Goal: Task Accomplishment & Management: Manage account settings

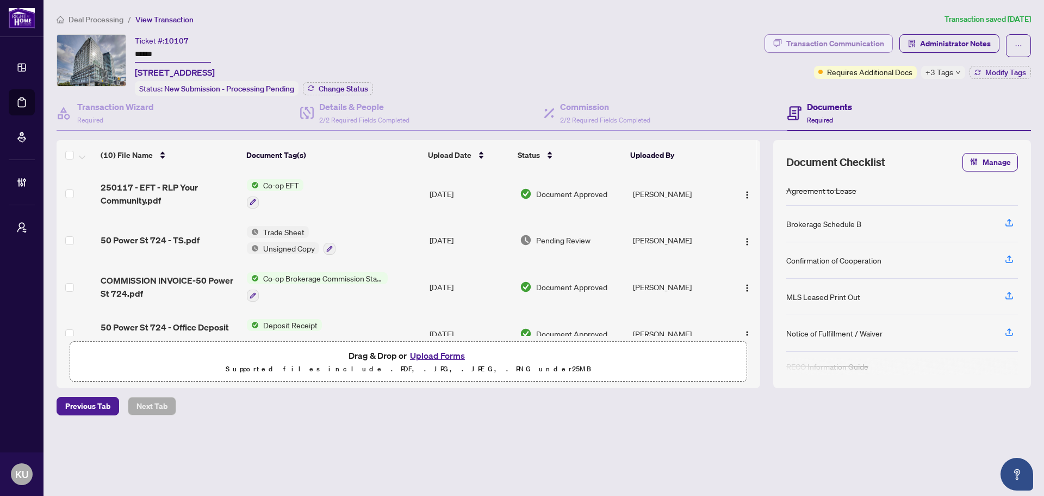
click at [826, 45] on div "Transaction Communication" at bounding box center [836, 43] width 98 height 17
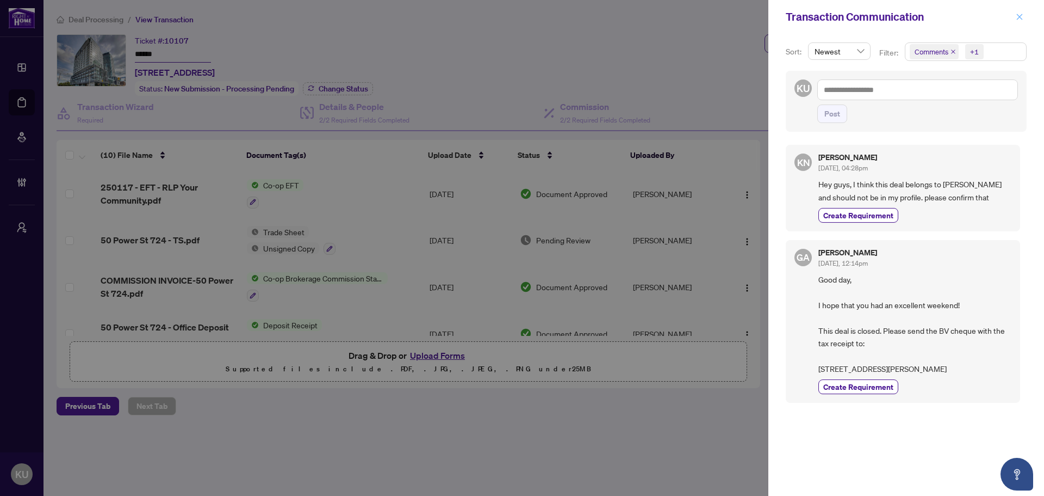
click at [1016, 16] on icon "close" at bounding box center [1020, 17] width 8 height 8
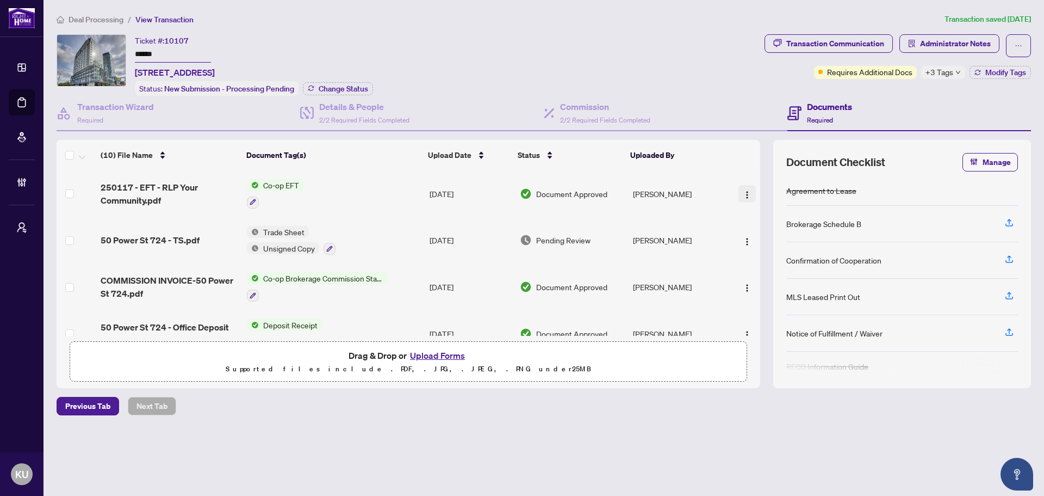
click at [743, 190] on img "button" at bounding box center [747, 194] width 9 height 9
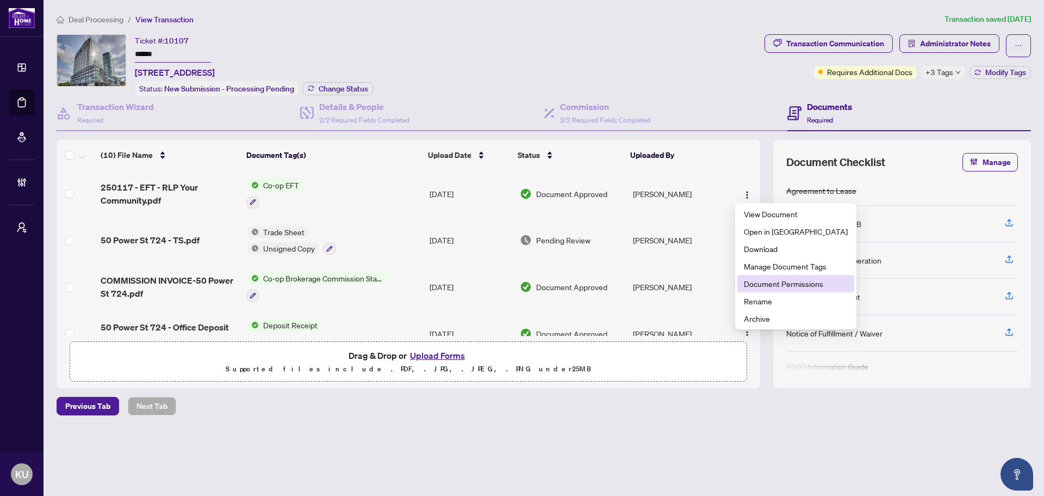
click at [769, 284] on span "Document Permissions" at bounding box center [796, 283] width 104 height 12
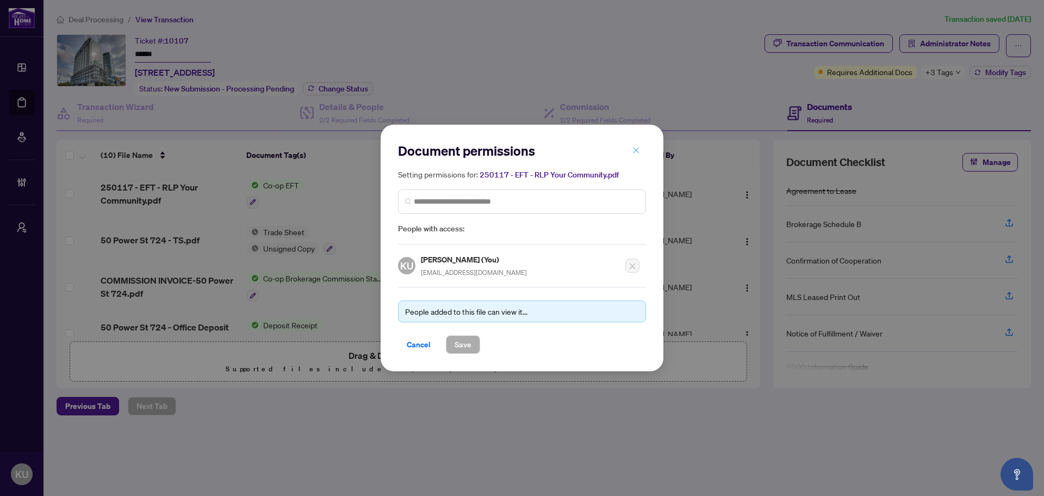
click at [639, 147] on icon "close" at bounding box center [637, 150] width 8 height 8
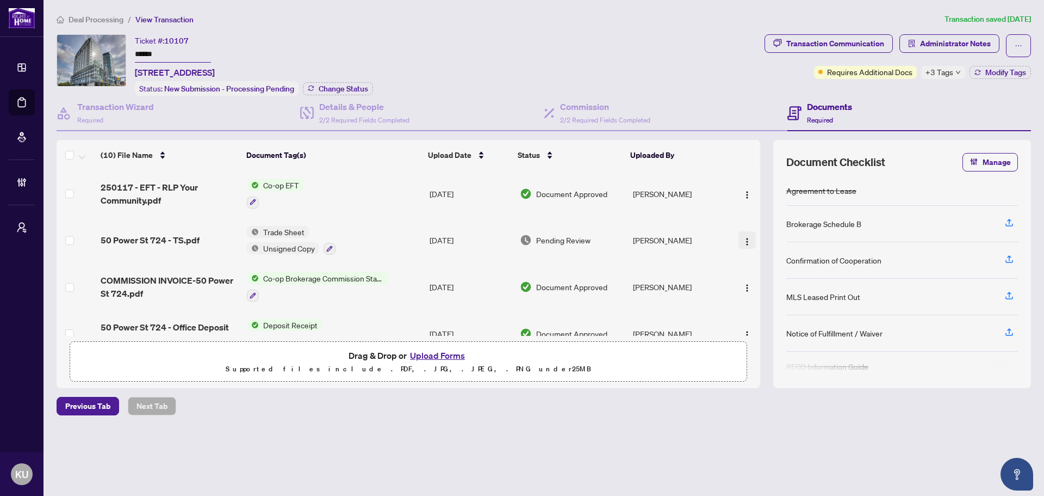
click at [746, 242] on img "button" at bounding box center [747, 241] width 9 height 9
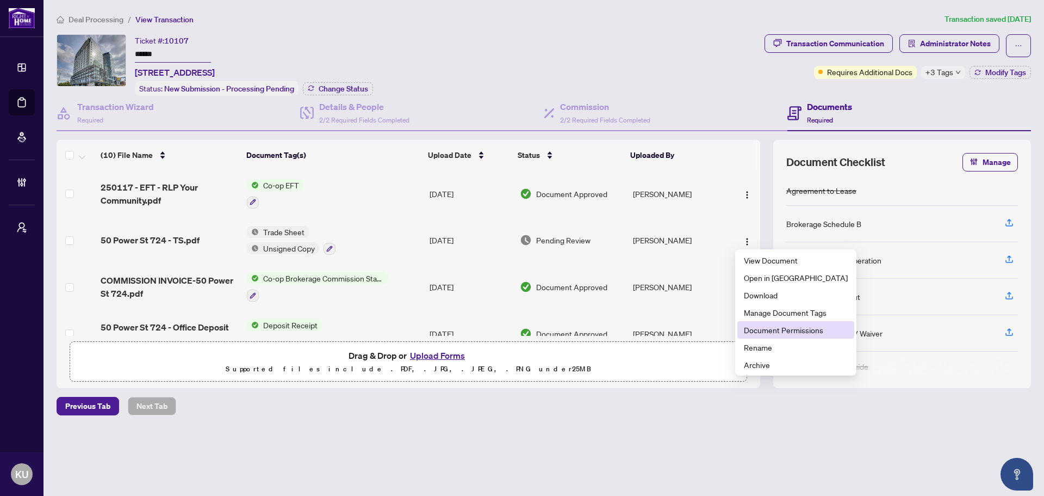
click at [770, 330] on span "Document Permissions" at bounding box center [796, 330] width 104 height 12
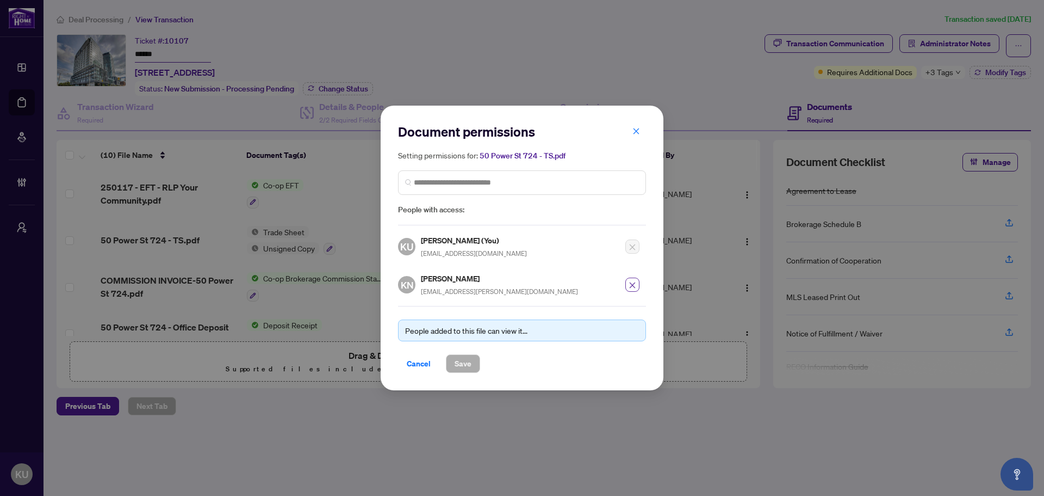
click at [632, 284] on icon "close" at bounding box center [633, 285] width 8 height 8
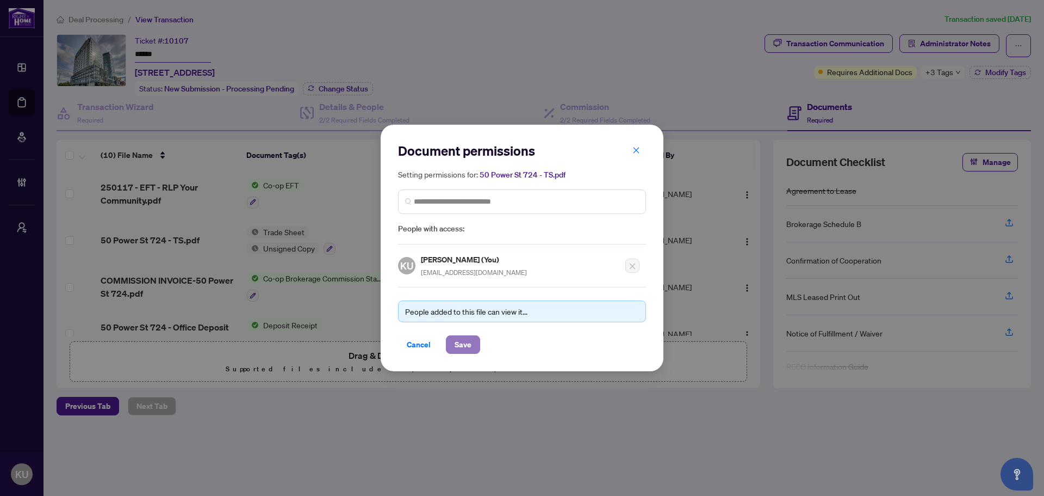
click at [469, 338] on span "Save" at bounding box center [463, 344] width 17 height 17
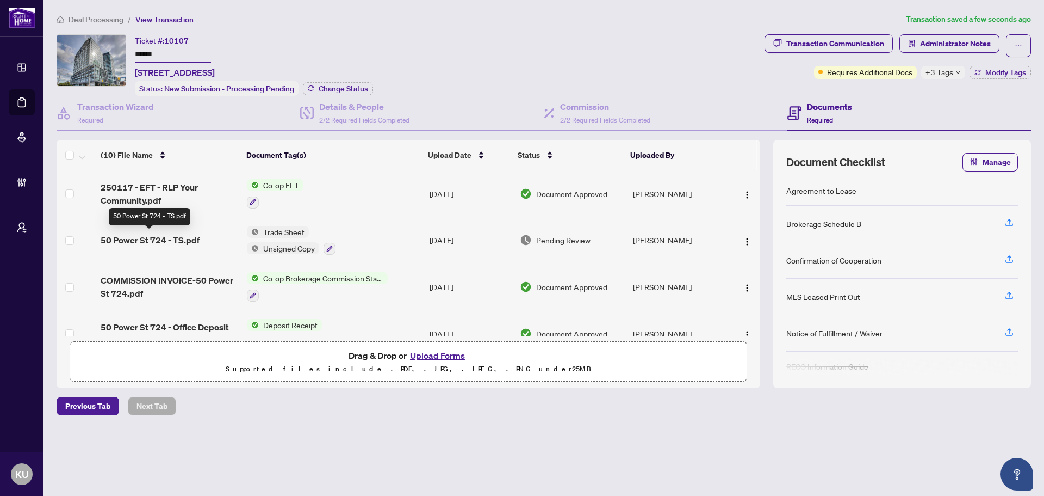
click at [156, 240] on span "50 Power St 724 - TS.pdf" at bounding box center [150, 239] width 99 height 13
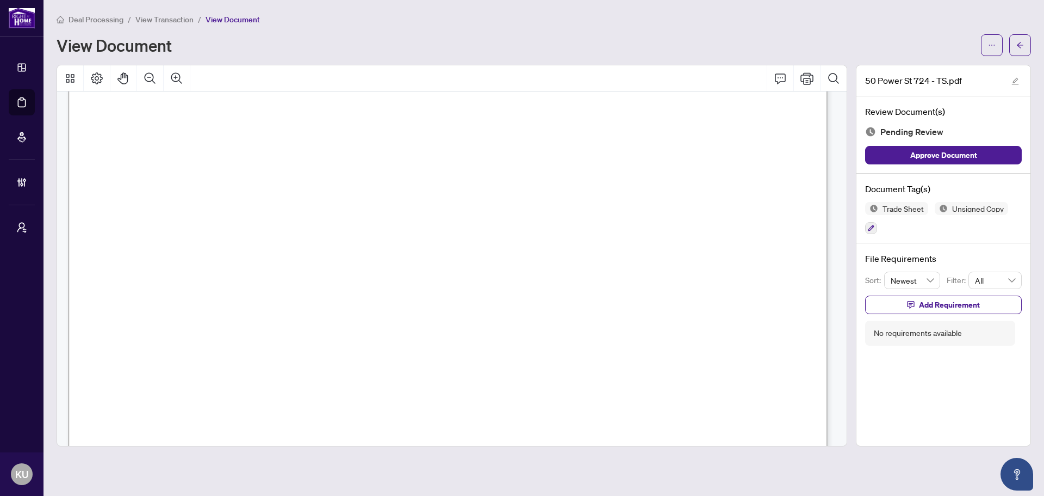
scroll to position [326, 0]
click at [1020, 46] on icon "arrow-left" at bounding box center [1021, 45] width 8 height 8
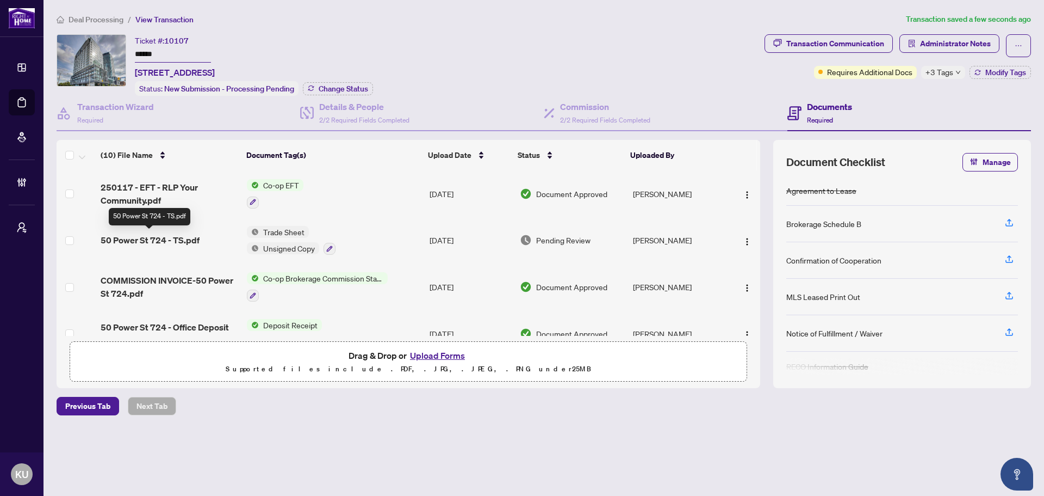
click at [151, 237] on span "50 Power St 724 - TS.pdf" at bounding box center [150, 239] width 99 height 13
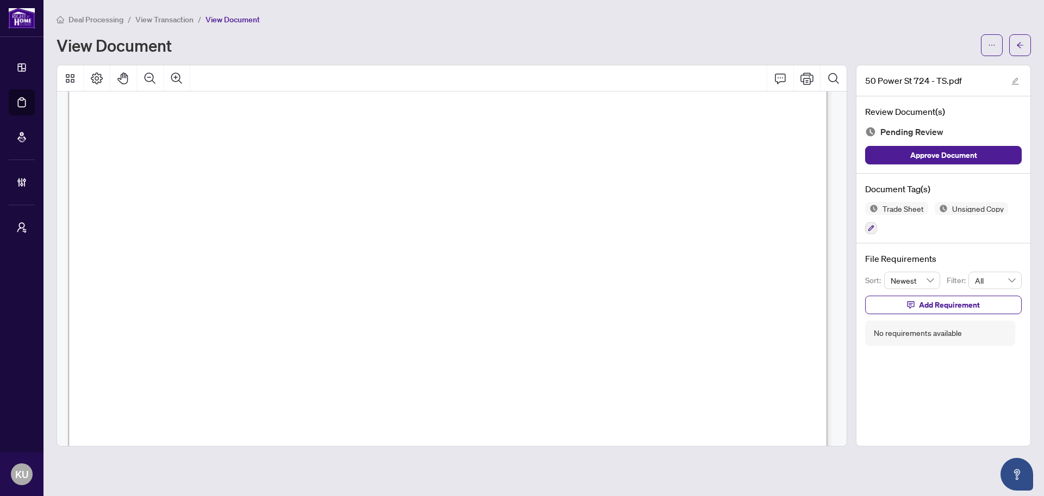
scroll to position [326, 0]
click at [1018, 42] on icon "arrow-left" at bounding box center [1021, 45] width 8 height 8
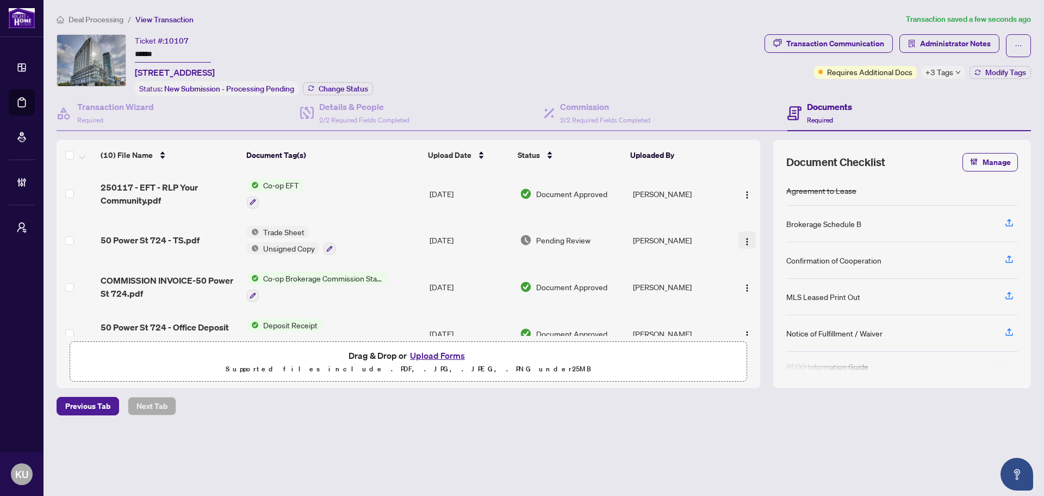
click at [751, 236] on button "button" at bounding box center [747, 239] width 17 height 17
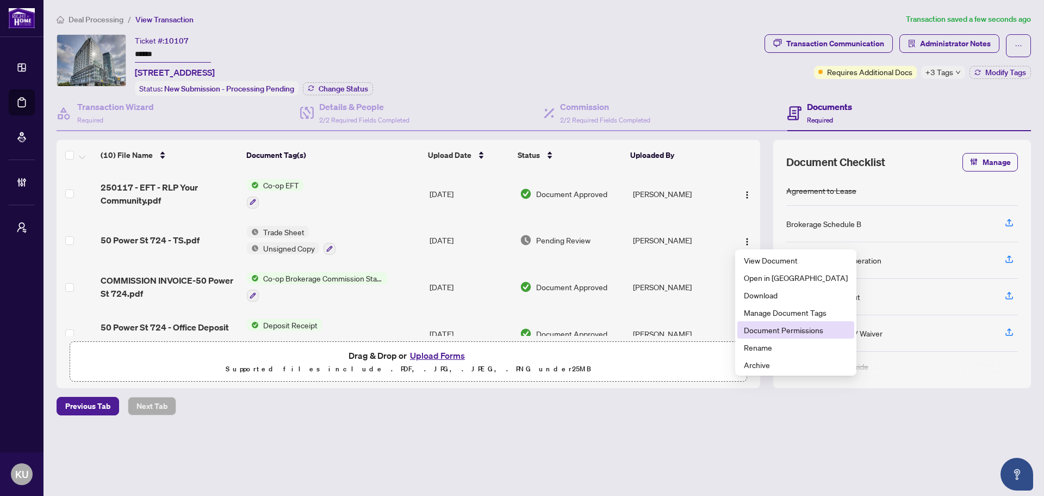
click at [760, 335] on span "Document Permissions" at bounding box center [796, 330] width 104 height 12
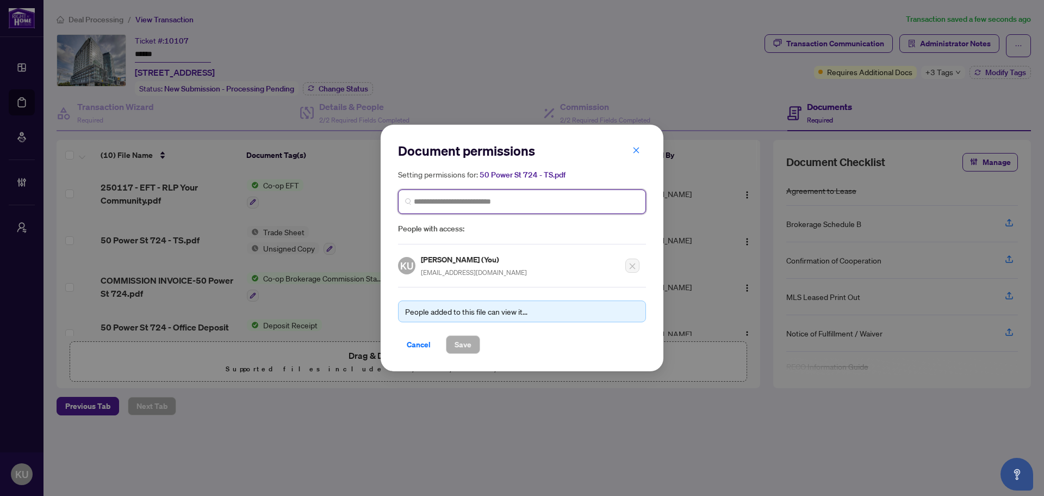
click at [440, 205] on input "search" at bounding box center [526, 201] width 225 height 11
type input "****"
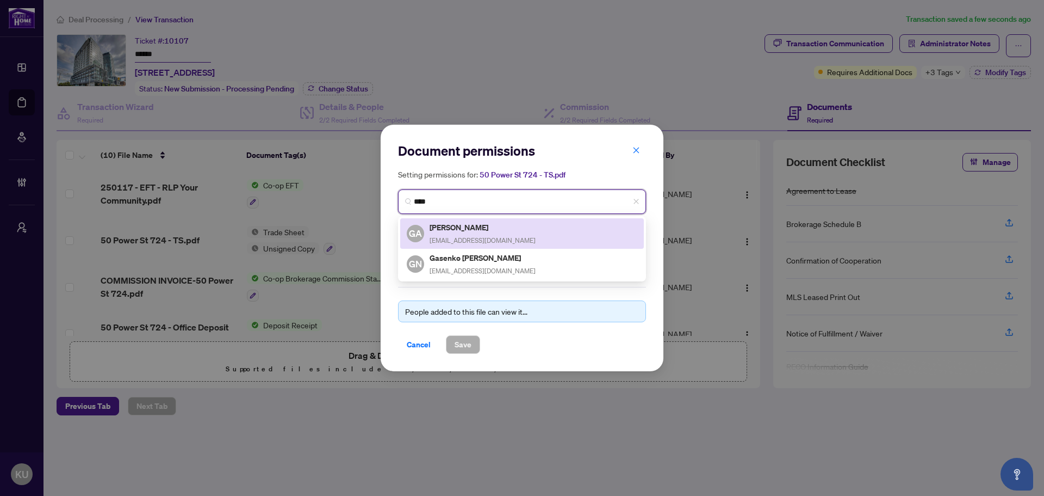
click at [527, 234] on div "GA [PERSON_NAME] [PERSON_NAME] [PERSON_NAME][EMAIL_ADDRESS][DOMAIN_NAME]" at bounding box center [522, 233] width 231 height 25
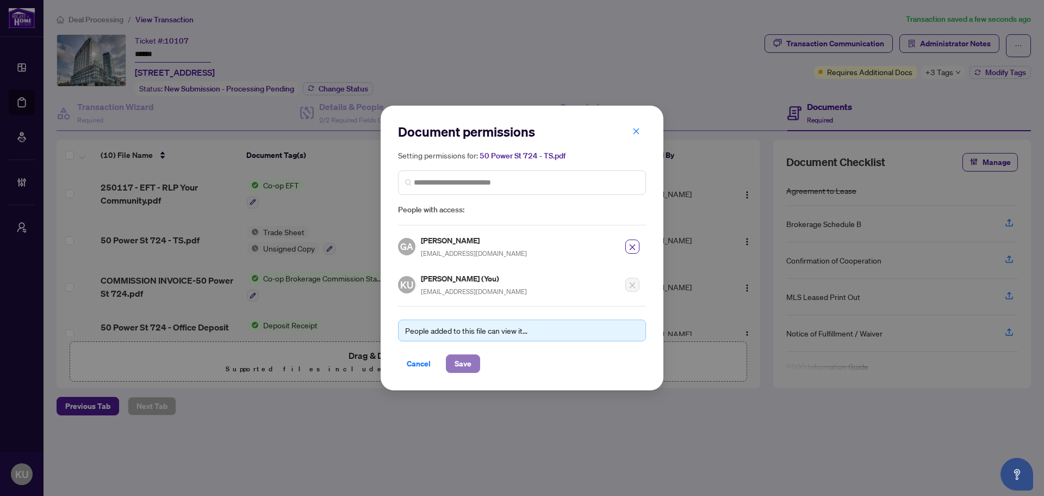
click at [467, 362] on span "Save" at bounding box center [463, 363] width 17 height 17
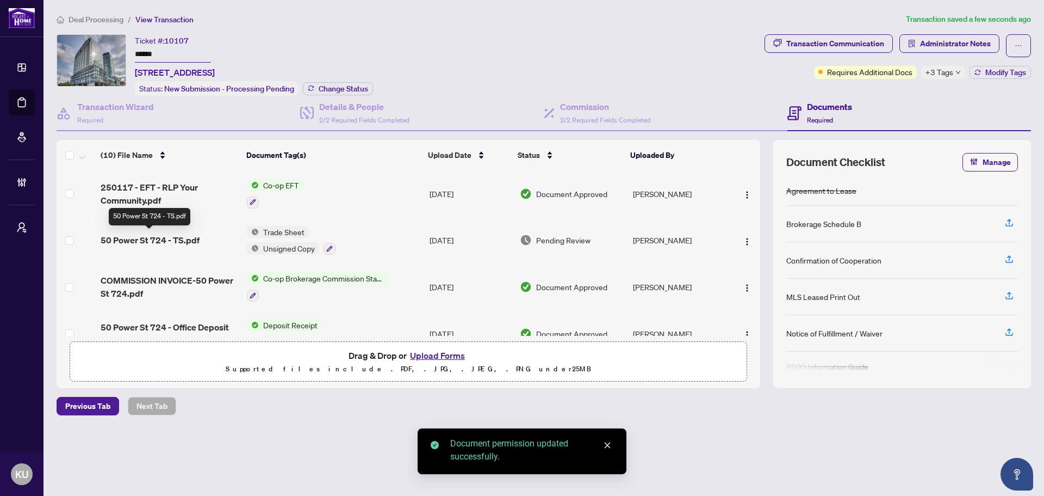
click at [138, 237] on span "50 Power St 724 - TS.pdf" at bounding box center [150, 239] width 99 height 13
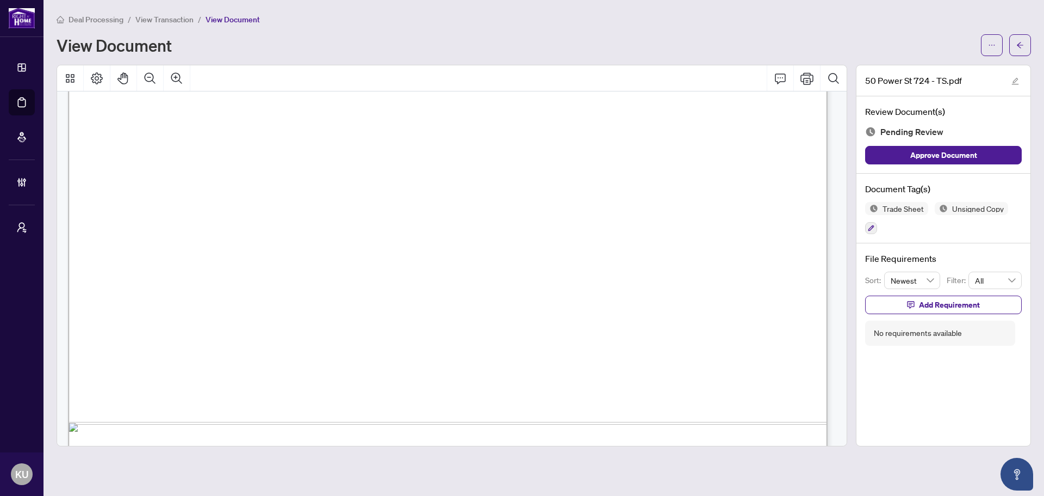
scroll to position [412, 0]
click at [1019, 41] on icon "arrow-left" at bounding box center [1021, 45] width 8 height 8
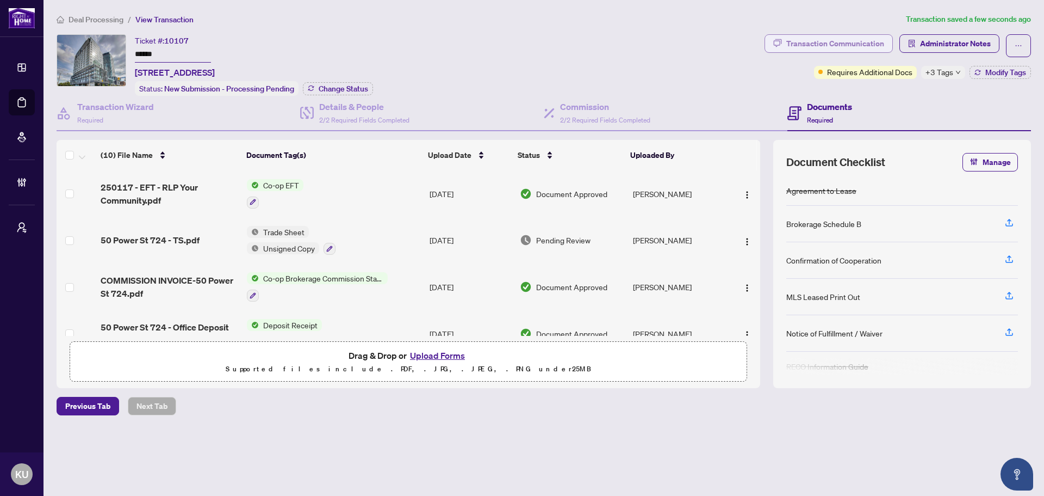
click at [805, 42] on div "Transaction Communication" at bounding box center [836, 43] width 98 height 17
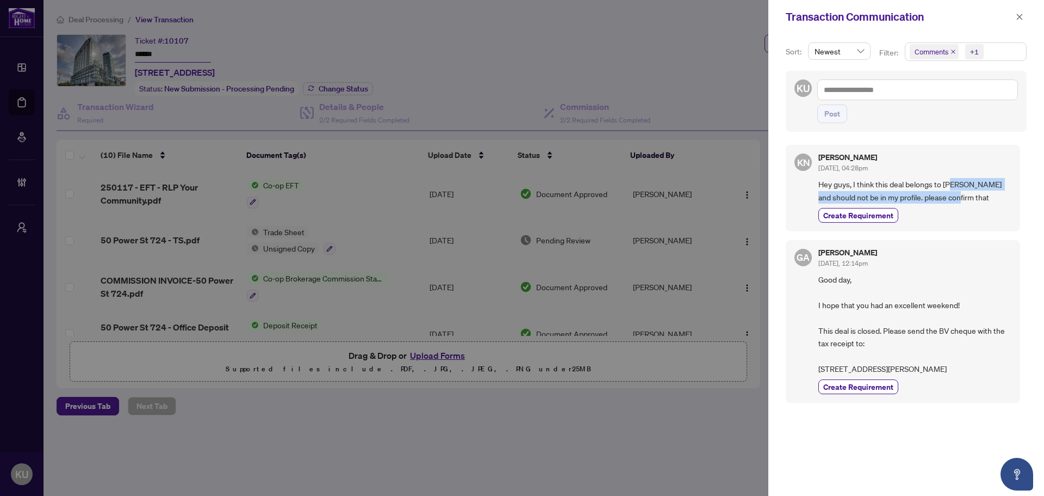
drag, startPoint x: 951, startPoint y: 176, endPoint x: 958, endPoint y: 186, distance: 11.8
click at [956, 198] on div "[PERSON_NAME] [DATE], 04:28pm Hey guys, I think this deal belongs to [PERSON_NA…" at bounding box center [915, 187] width 193 height 69
click at [1022, 17] on icon "close" at bounding box center [1020, 17] width 8 height 8
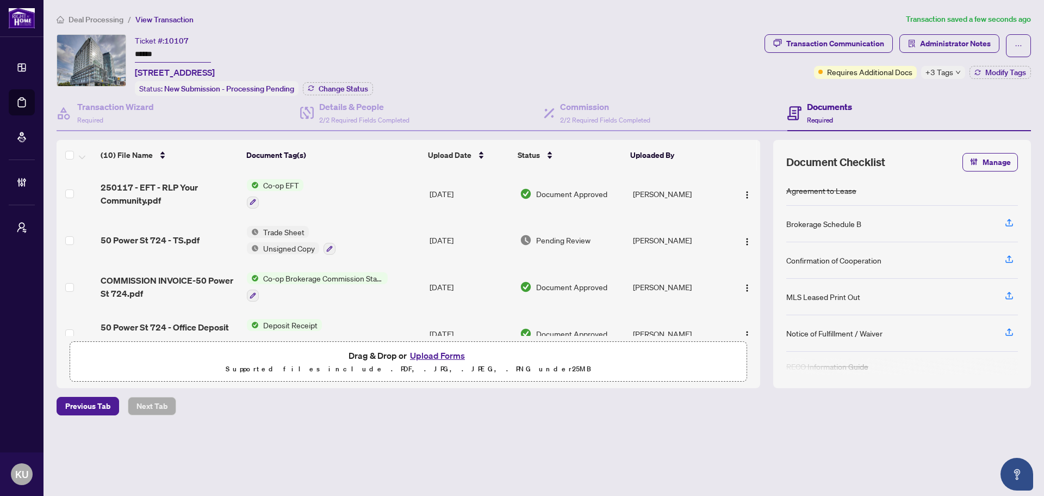
click at [699, 241] on td "[PERSON_NAME]" at bounding box center [679, 240] width 100 height 47
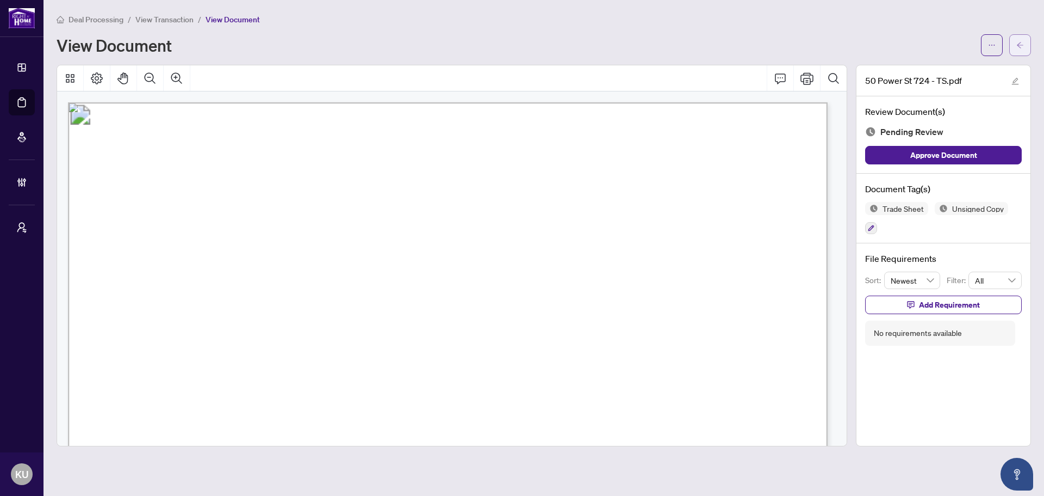
click at [1020, 42] on icon "arrow-left" at bounding box center [1020, 45] width 7 height 6
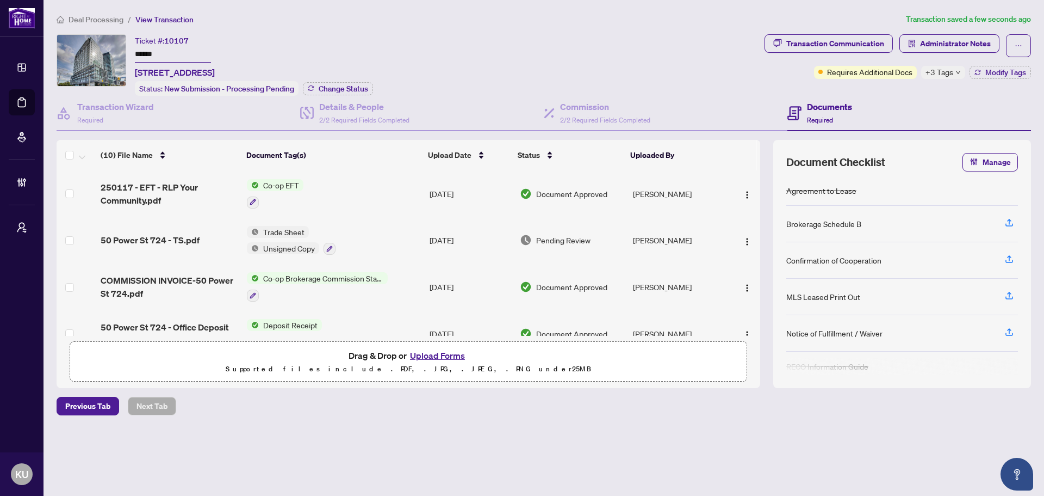
click at [743, 237] on img "button" at bounding box center [747, 241] width 9 height 9
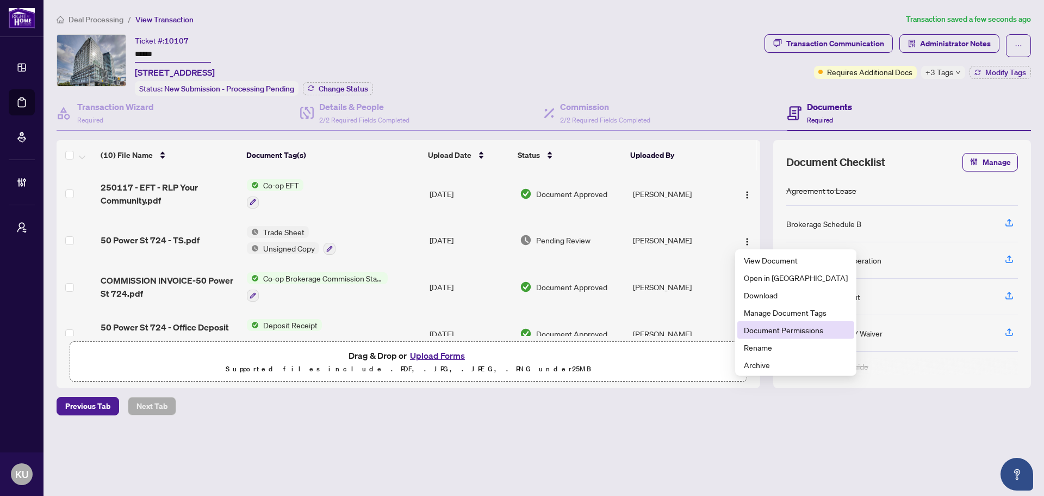
click at [782, 329] on span "Document Permissions" at bounding box center [796, 330] width 104 height 12
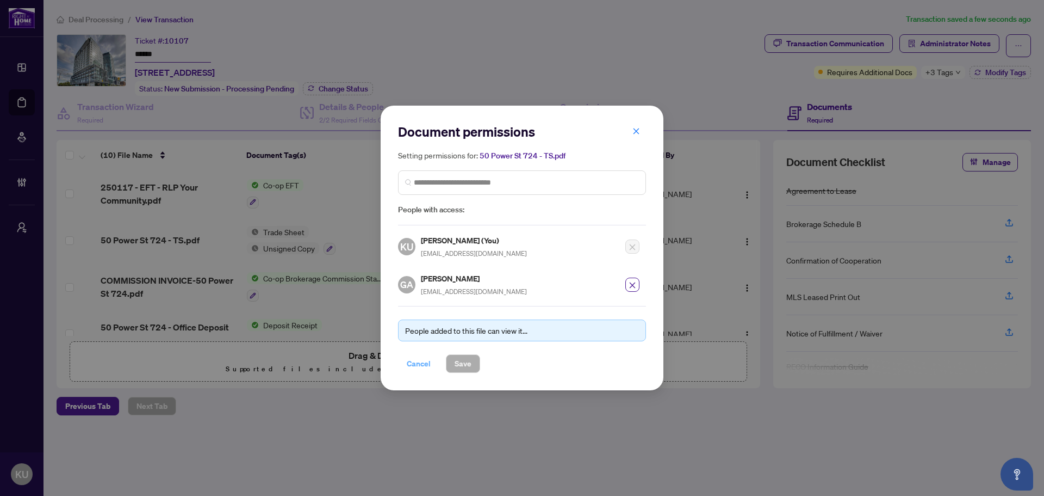
click at [423, 366] on span "Cancel" at bounding box center [419, 363] width 24 height 17
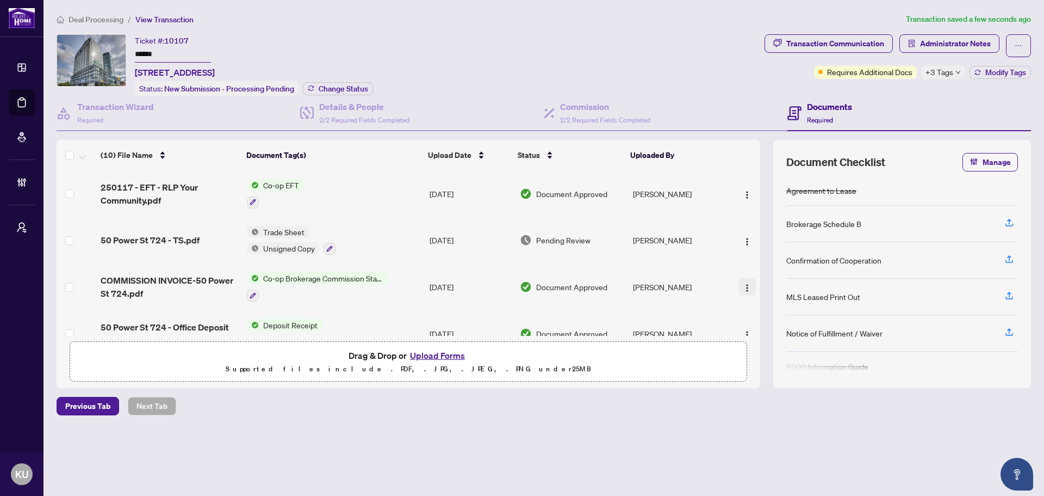
click at [744, 281] on span "button" at bounding box center [747, 287] width 9 height 12
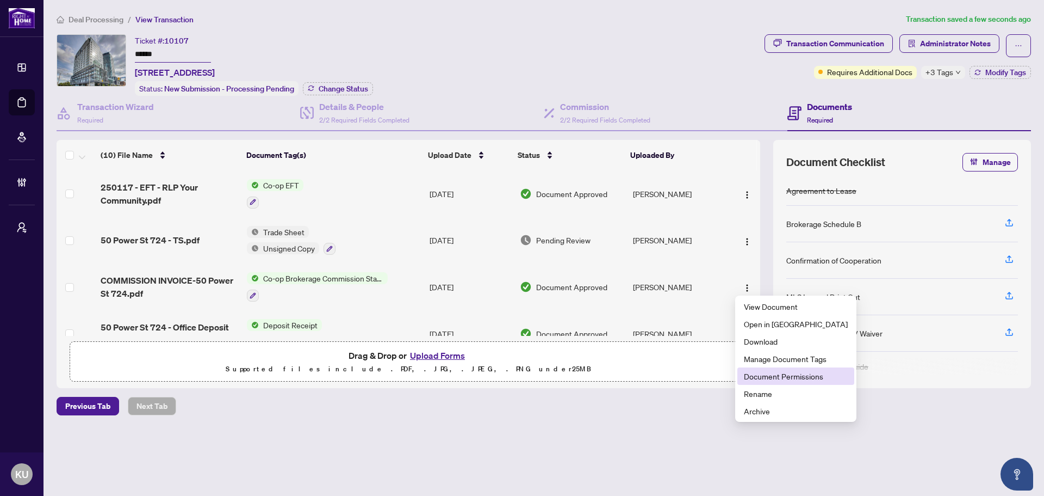
click at [759, 379] on span "Document Permissions" at bounding box center [796, 376] width 104 height 12
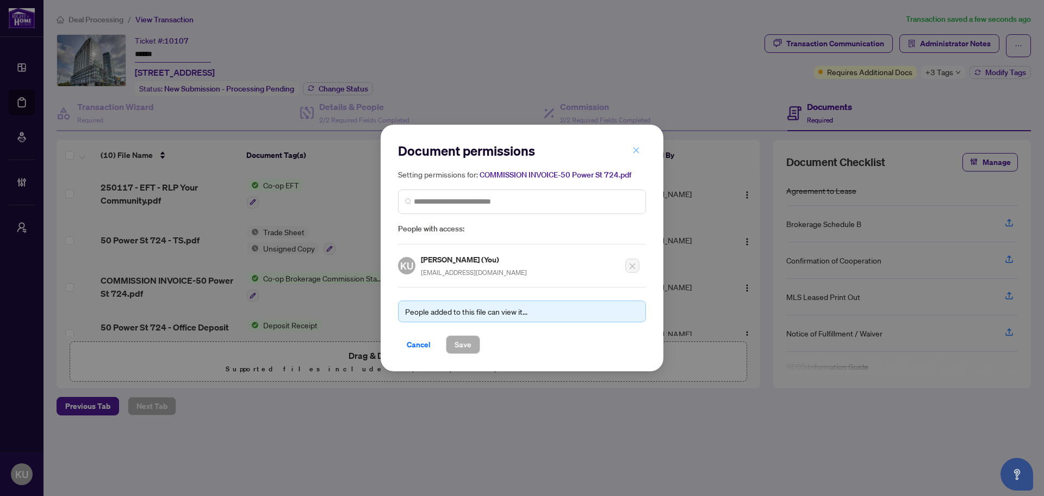
click at [643, 150] on button "button" at bounding box center [637, 150] width 22 height 18
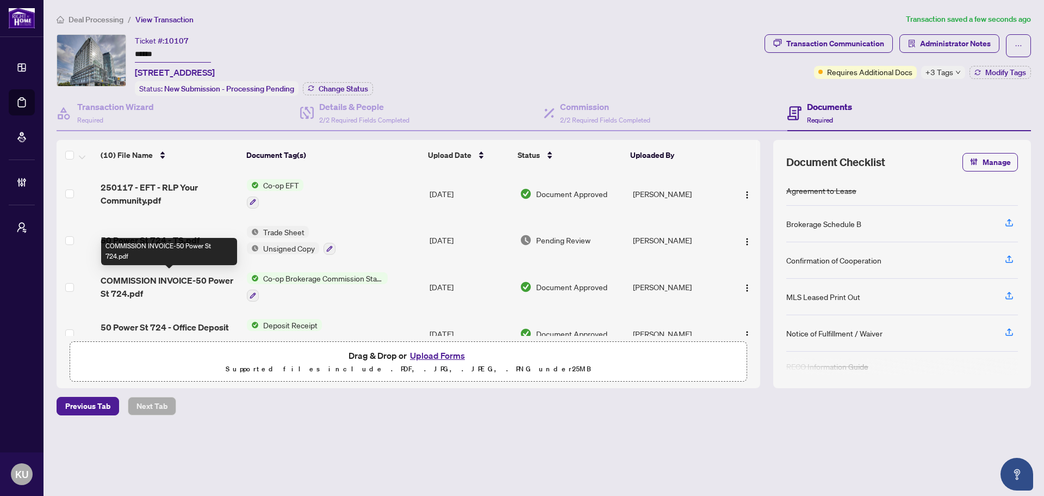
click at [153, 282] on span "COMMISSION INVOICE-50 Power St 724.pdf" at bounding box center [170, 287] width 138 height 26
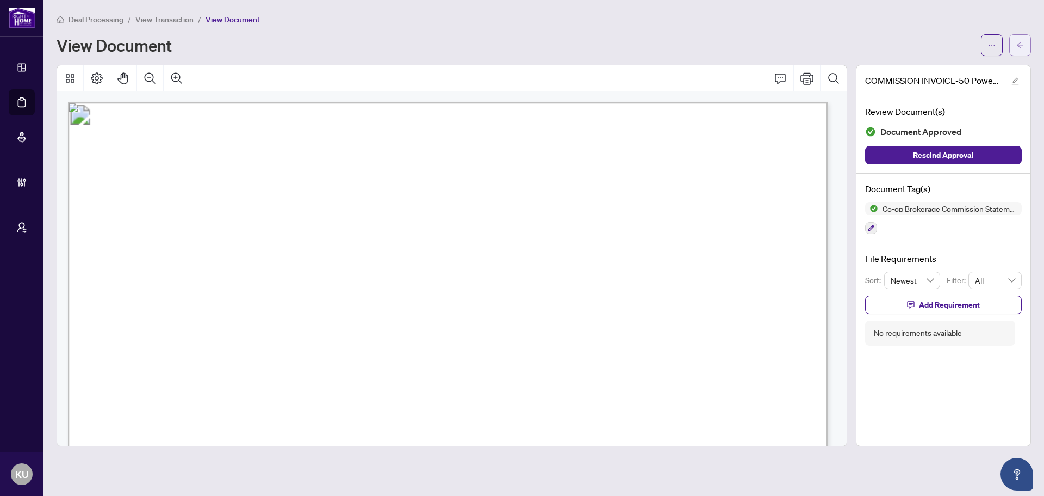
click at [1022, 42] on icon "arrow-left" at bounding box center [1021, 45] width 8 height 8
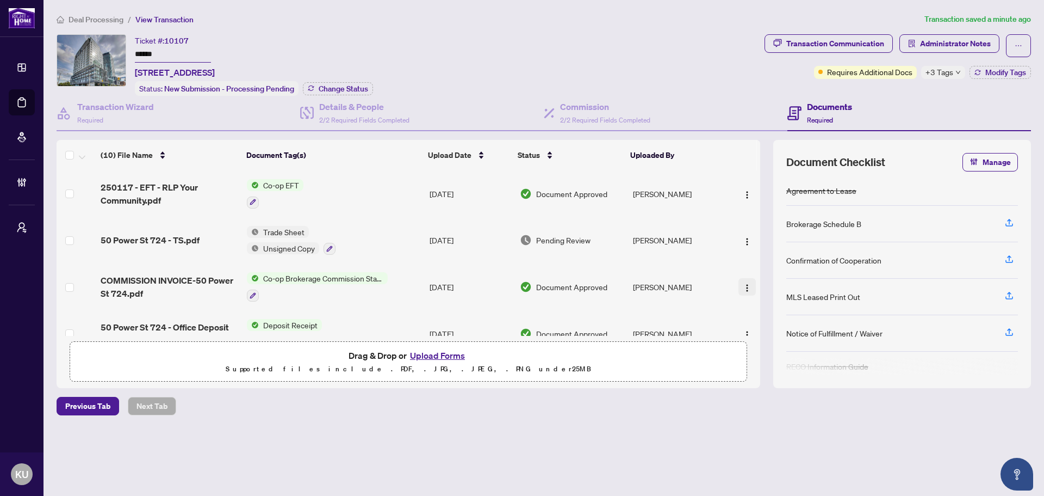
click at [745, 287] on img "button" at bounding box center [747, 287] width 9 height 9
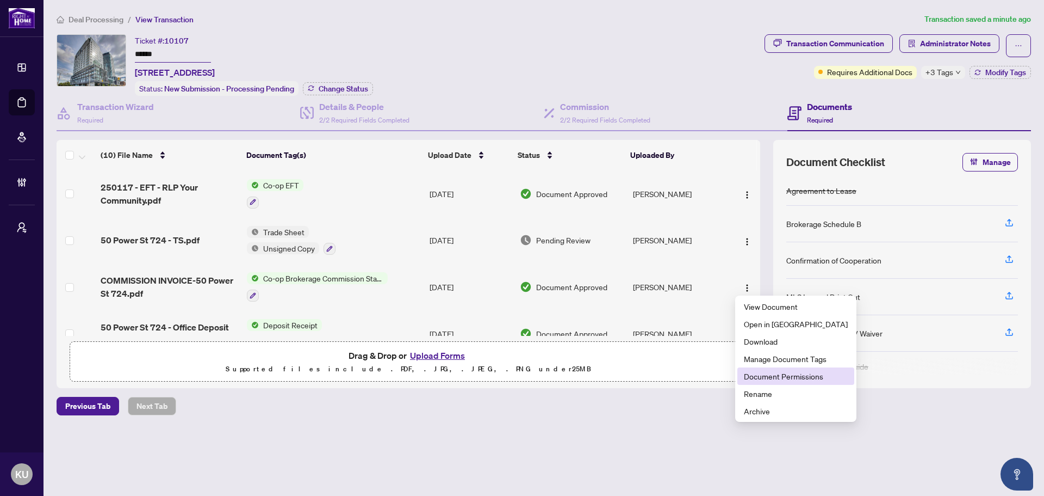
click at [769, 376] on span "Document Permissions" at bounding box center [796, 376] width 104 height 12
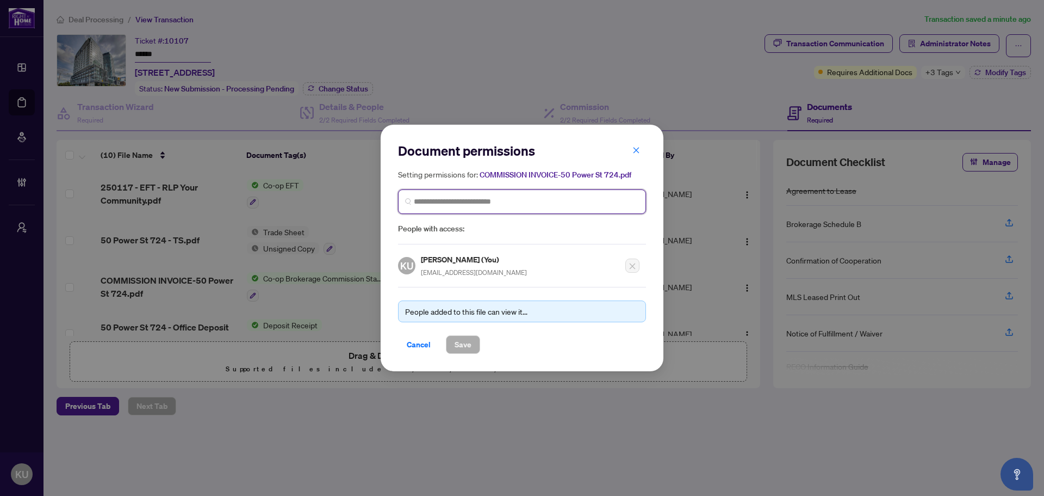
click at [499, 201] on input "search" at bounding box center [526, 201] width 225 height 11
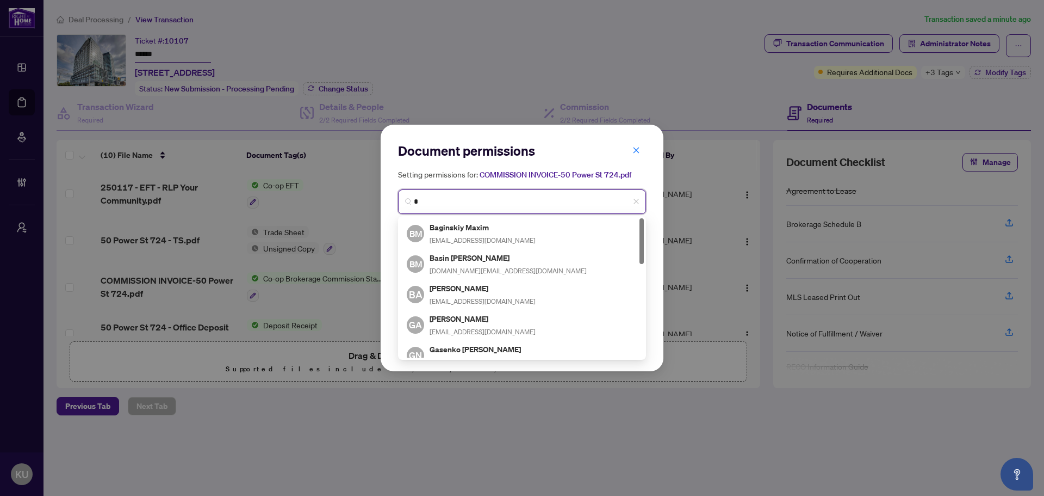
type input "**"
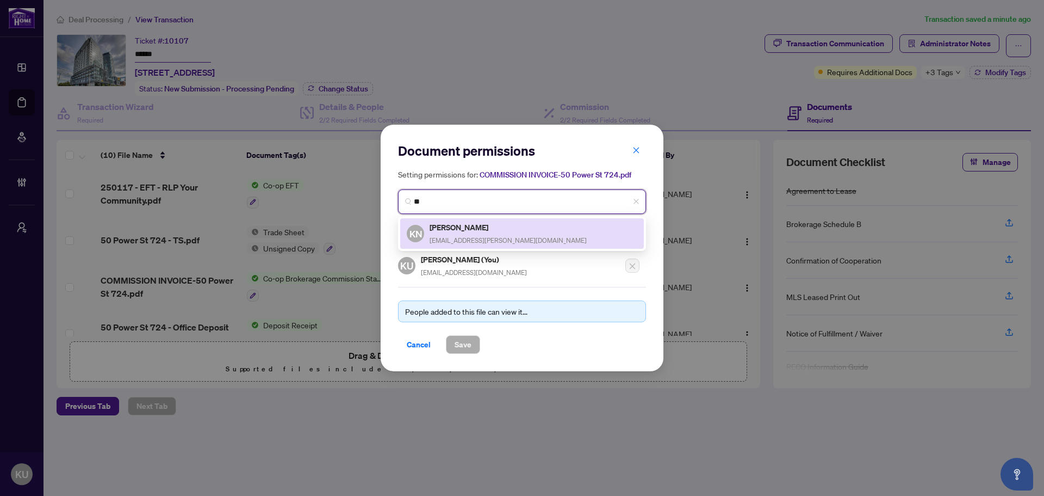
drag, startPoint x: 499, startPoint y: 201, endPoint x: 413, endPoint y: 194, distance: 86.2
click at [413, 194] on span "**" at bounding box center [522, 201] width 248 height 24
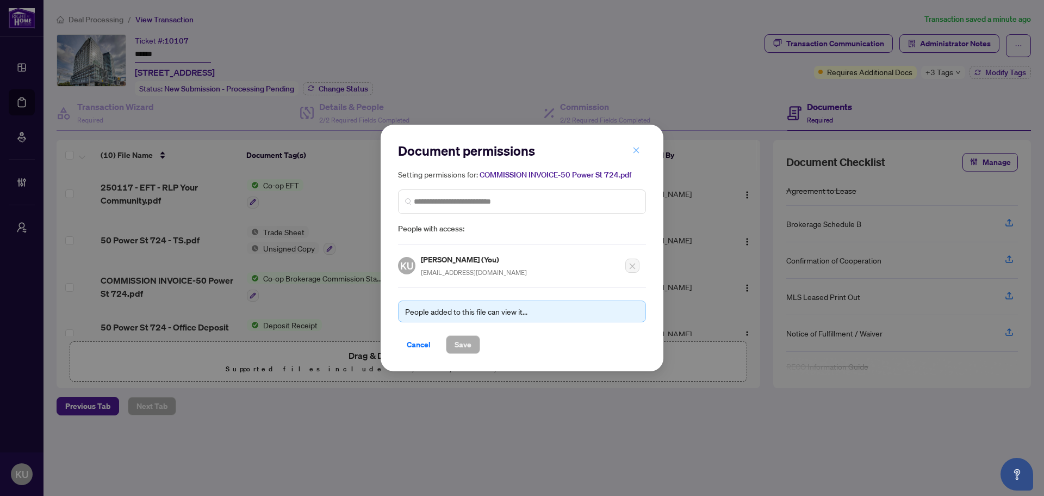
click at [635, 148] on icon "close" at bounding box center [637, 150] width 8 height 8
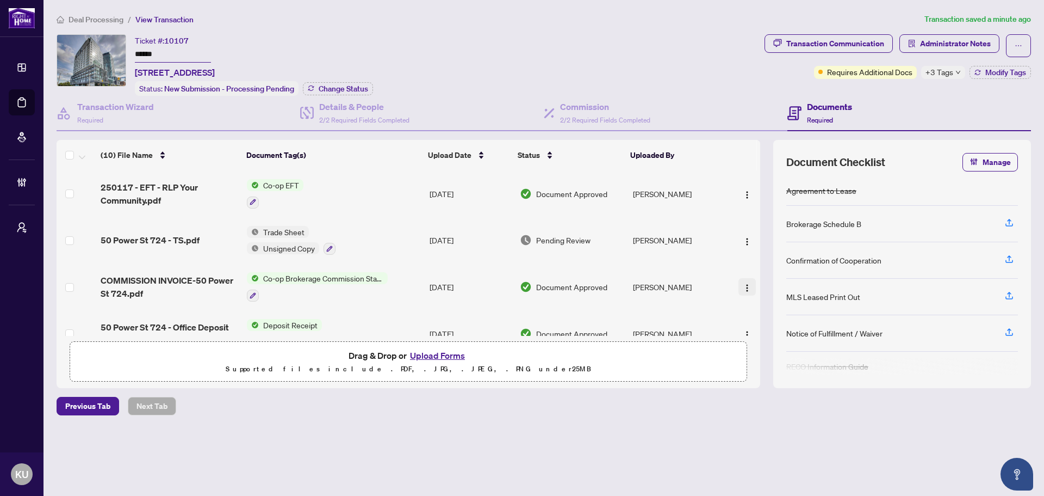
click at [749, 286] on button "button" at bounding box center [747, 286] width 17 height 17
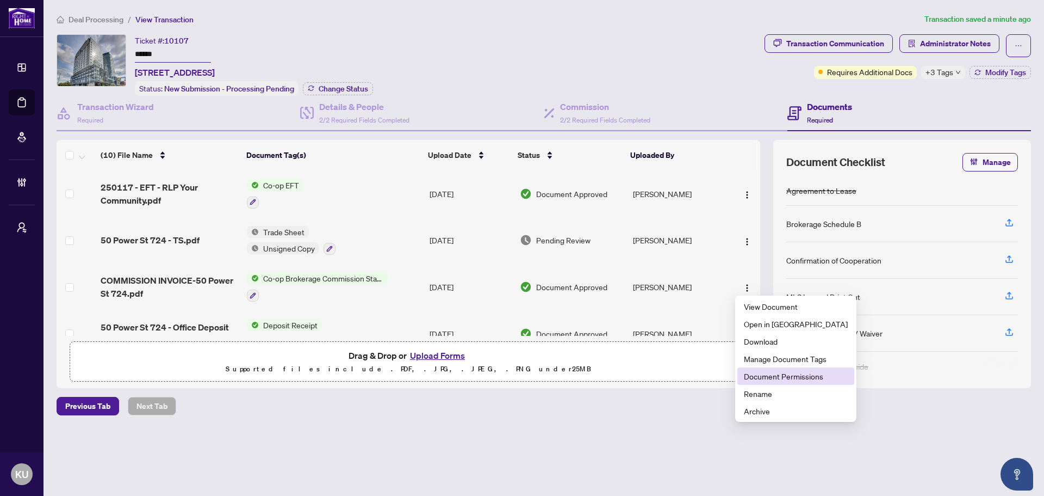
click at [769, 377] on span "Document Permissions" at bounding box center [796, 376] width 104 height 12
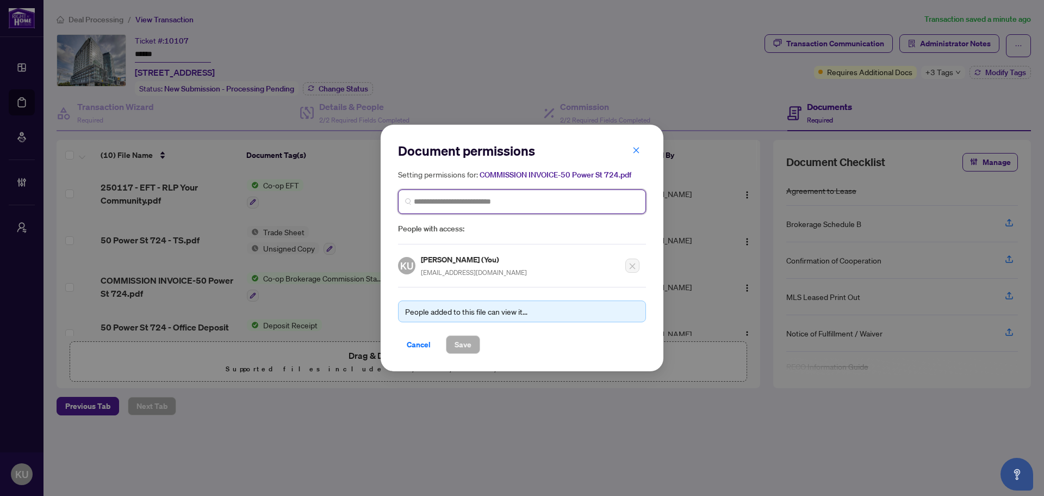
click at [478, 201] on input "search" at bounding box center [526, 201] width 225 height 11
type input "****"
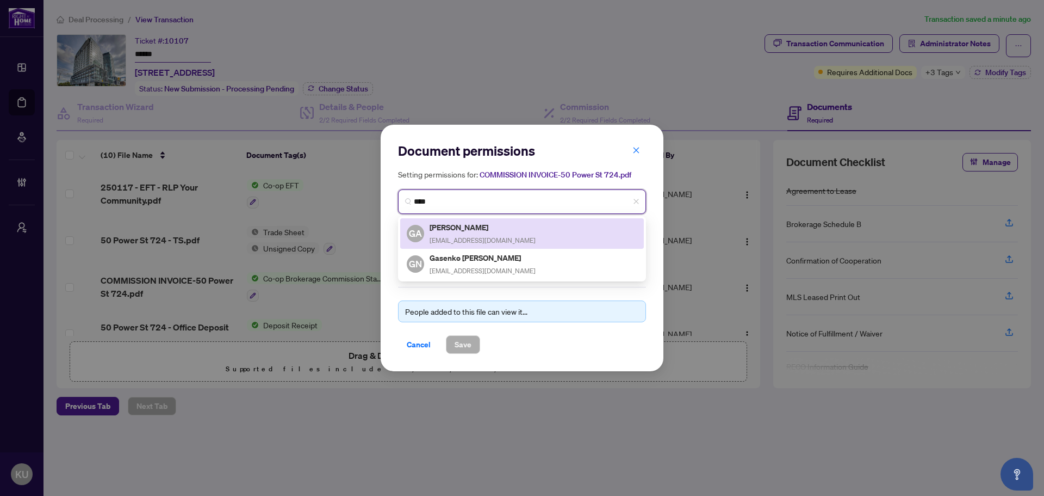
click at [483, 238] on span "[EMAIL_ADDRESS][DOMAIN_NAME]" at bounding box center [483, 240] width 106 height 8
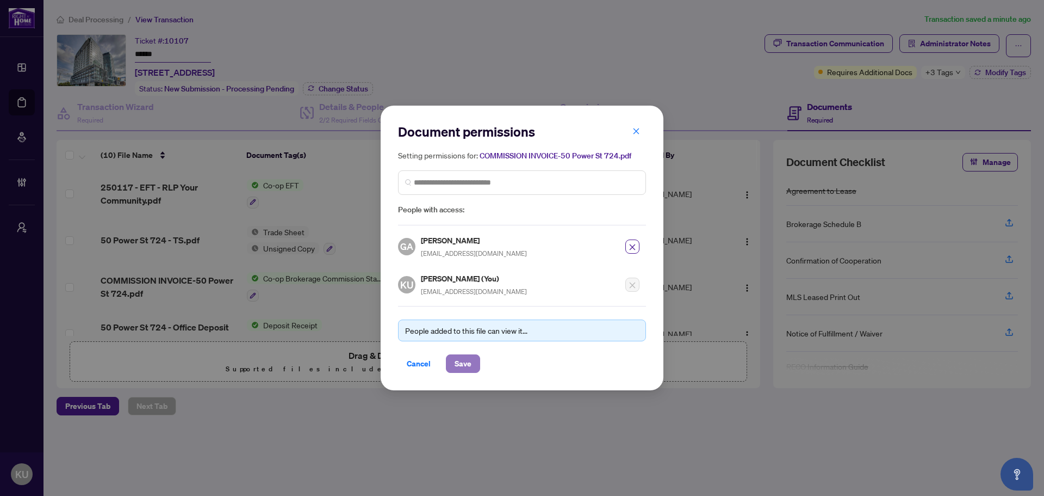
click at [465, 365] on span "Save" at bounding box center [463, 363] width 17 height 17
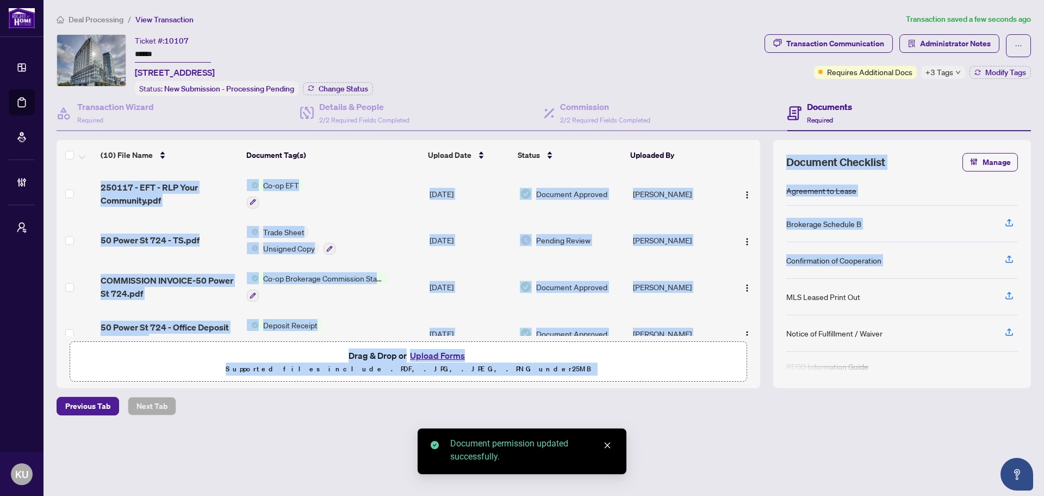
drag, startPoint x: 760, startPoint y: 181, endPoint x: 771, endPoint y: 298, distance: 118.0
click at [771, 298] on div "(10) File Name Document Tag(s) Upload Date Status Uploaded By 250117 - EFT - RL…" at bounding box center [544, 264] width 975 height 248
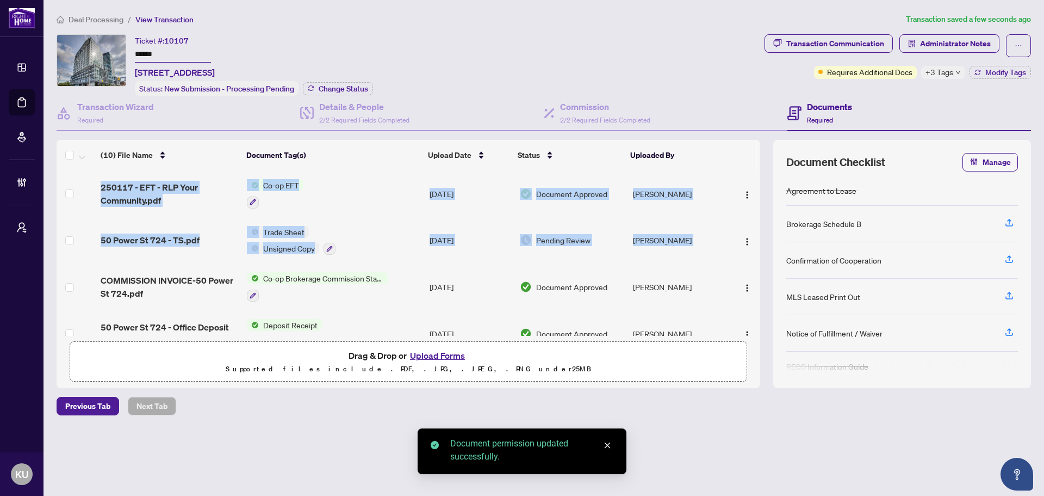
drag, startPoint x: 756, startPoint y: 217, endPoint x: 762, endPoint y: 298, distance: 81.3
click at [762, 282] on div "(10) File Name Document Tag(s) Upload Date Status Uploaded By 250117 - EFT - RL…" at bounding box center [544, 264] width 975 height 248
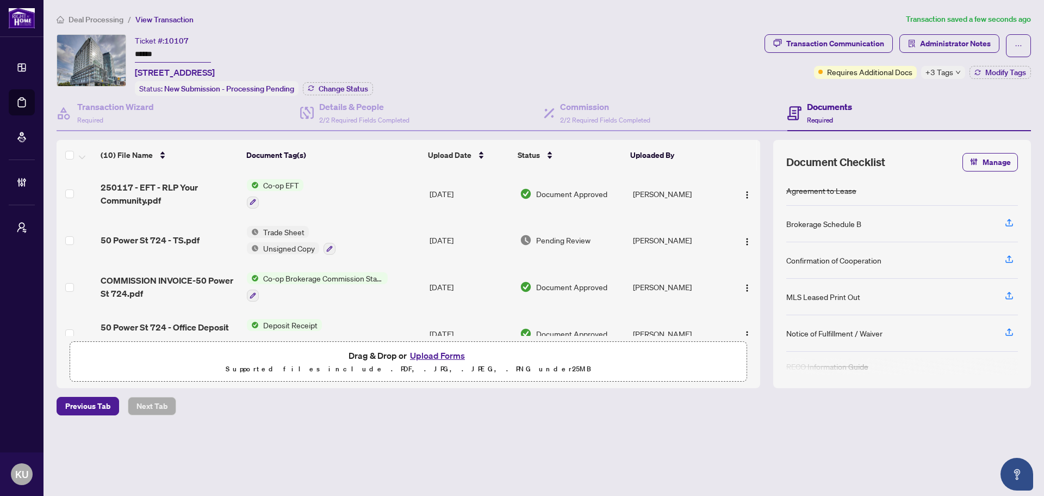
click at [694, 444] on div "Deal Processing / View Transaction Transaction saved a few seconds ago Ticket #…" at bounding box center [544, 233] width 984 height 440
click at [147, 187] on span "250117 - EFT - RLP Your Community.pdf" at bounding box center [170, 194] width 138 height 26
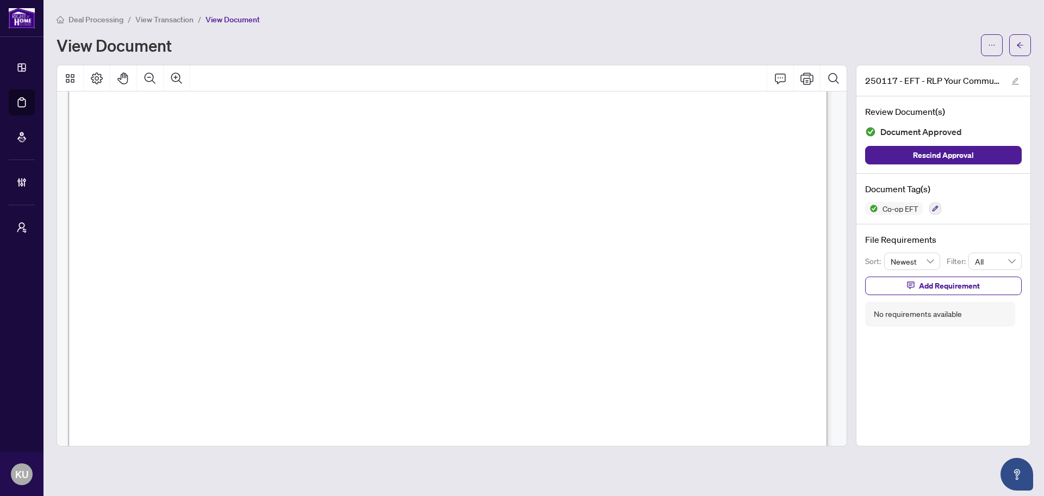
scroll to position [326, 0]
click at [1028, 47] on button "button" at bounding box center [1021, 45] width 22 height 22
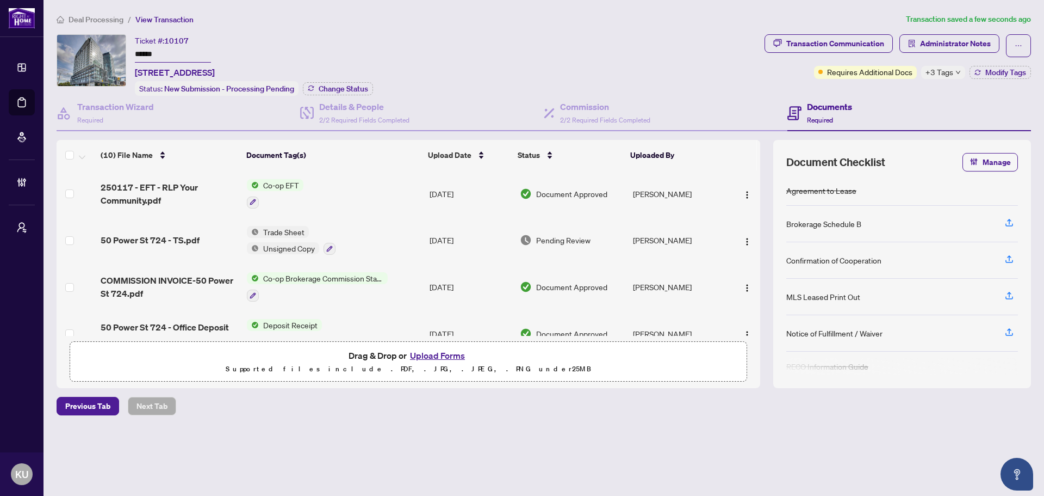
scroll to position [54, 0]
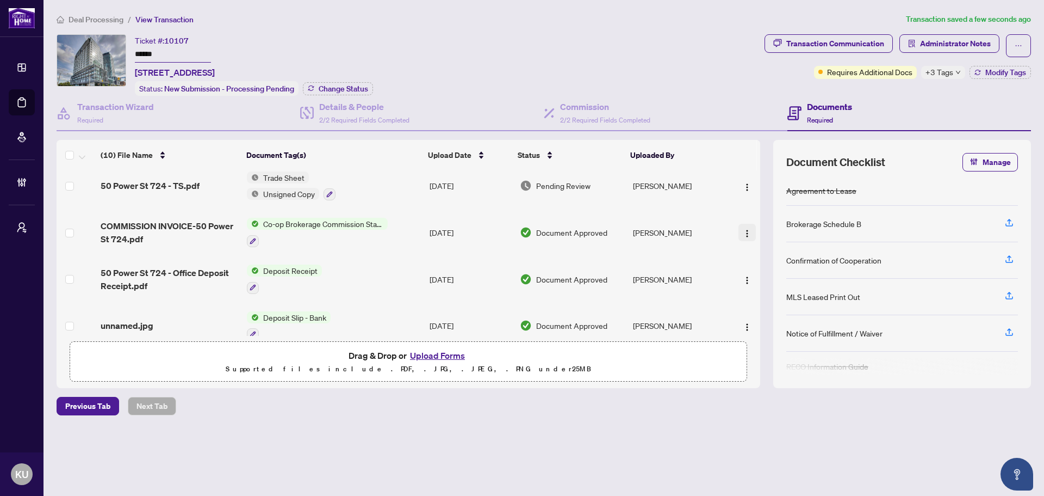
click at [742, 238] on button "button" at bounding box center [747, 232] width 17 height 17
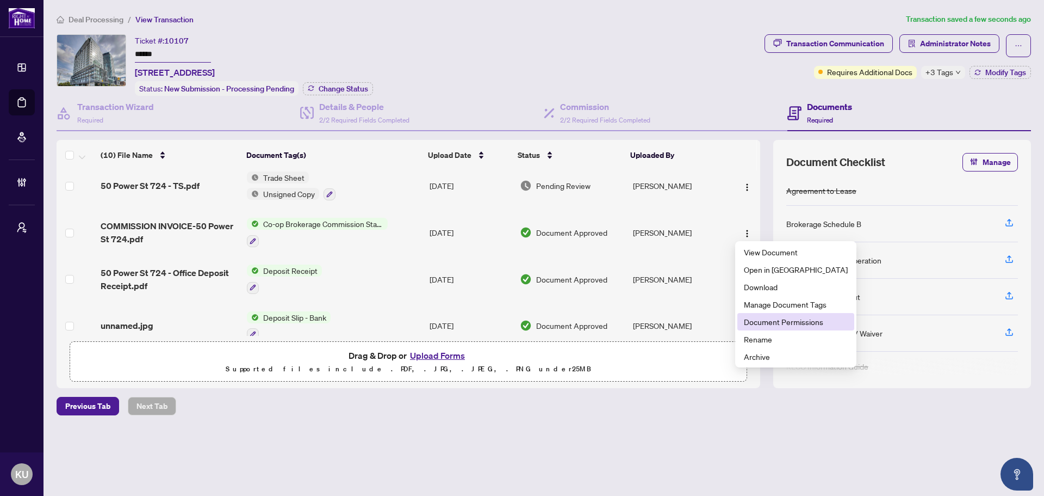
click at [802, 325] on span "Document Permissions" at bounding box center [796, 322] width 104 height 12
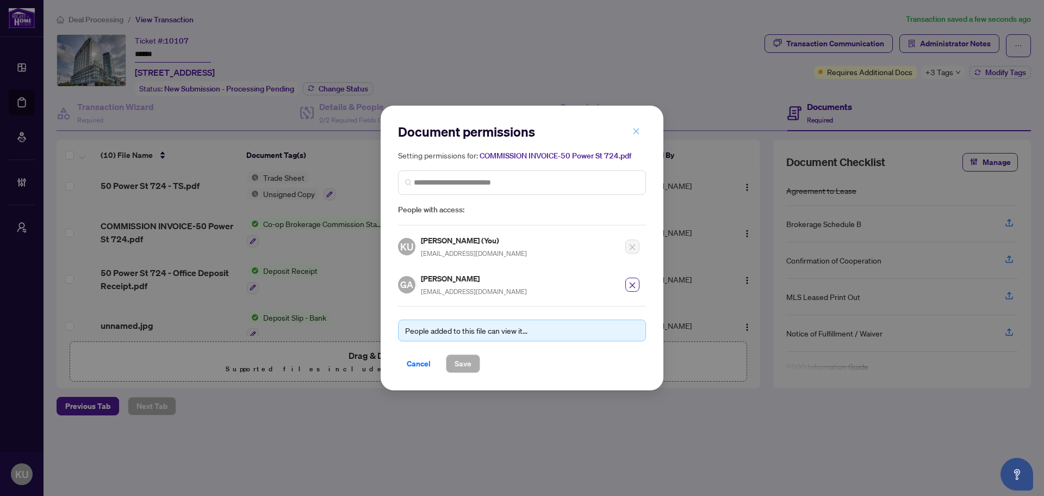
click at [640, 133] on button "button" at bounding box center [637, 131] width 22 height 18
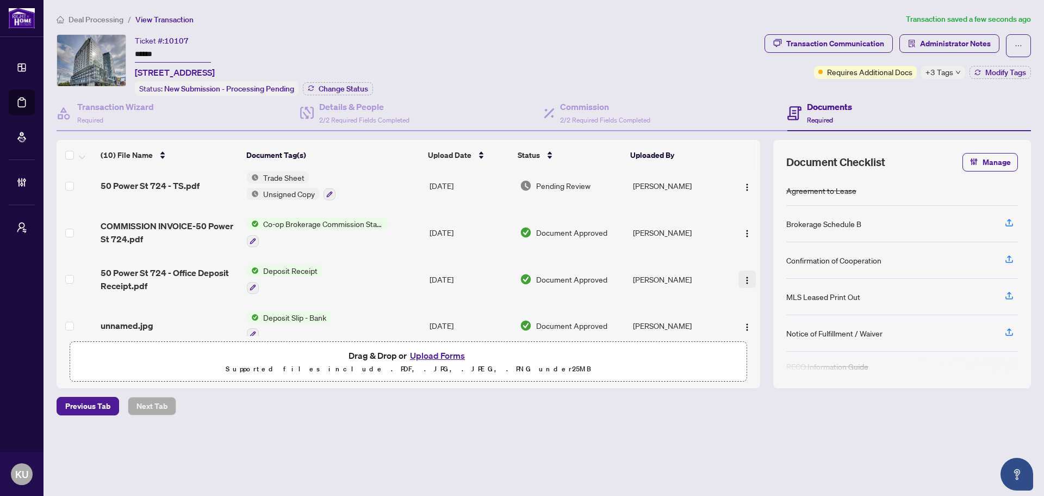
click at [749, 281] on button "button" at bounding box center [747, 278] width 17 height 17
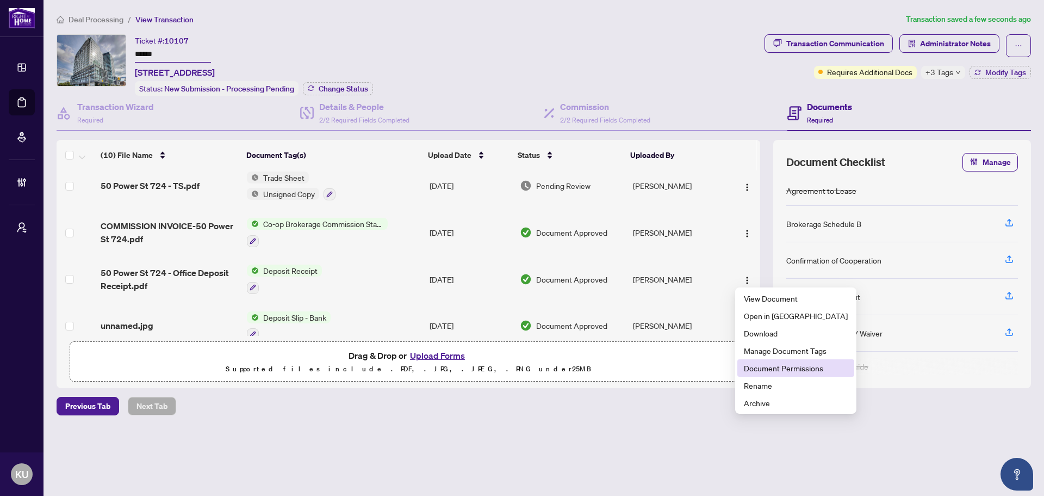
click at [770, 369] on span "Document Permissions" at bounding box center [796, 368] width 104 height 12
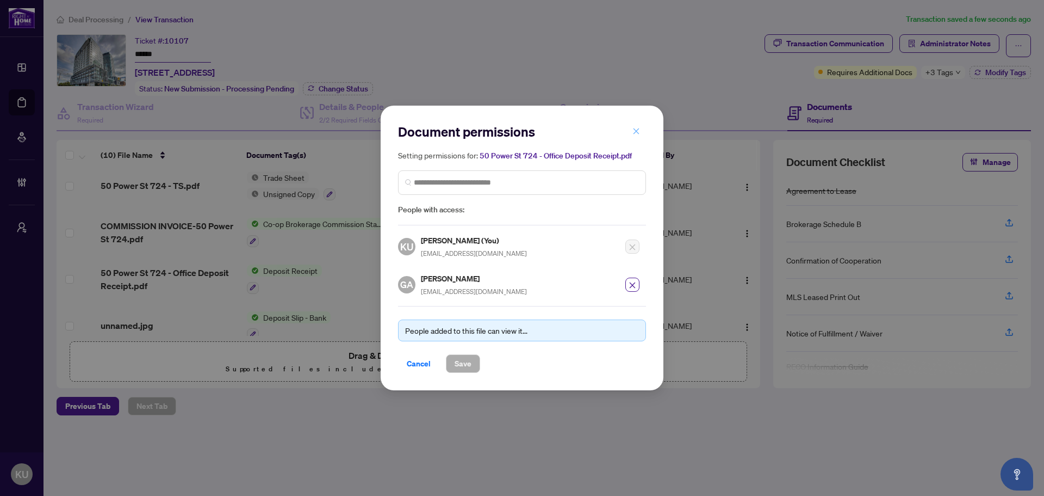
click at [642, 127] on button "button" at bounding box center [637, 131] width 22 height 18
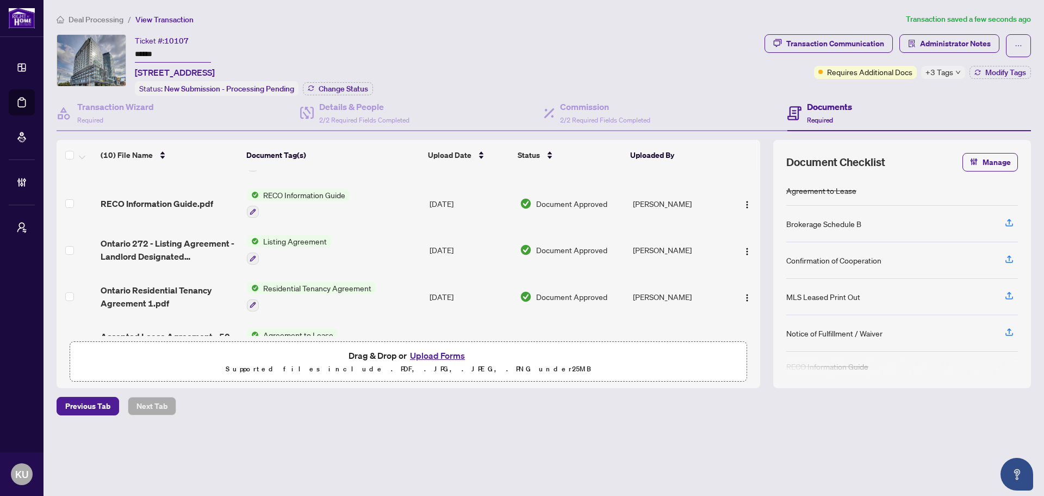
scroll to position [302, 0]
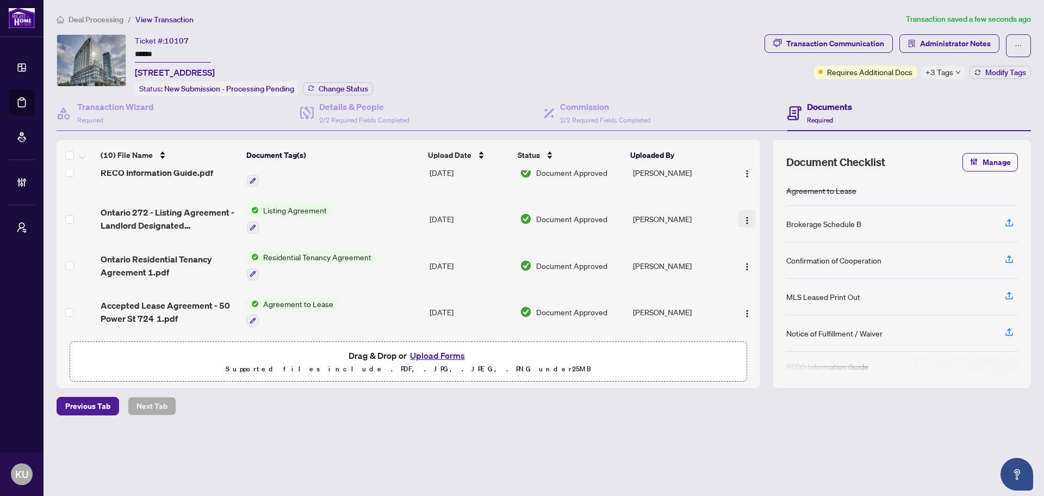
click at [745, 216] on img "button" at bounding box center [747, 220] width 9 height 9
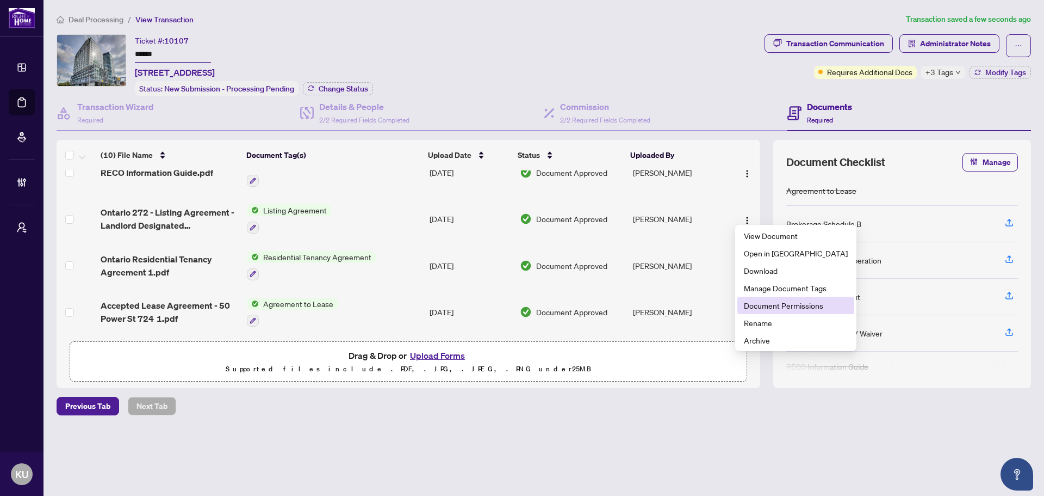
click at [770, 310] on span "Document Permissions" at bounding box center [796, 305] width 104 height 12
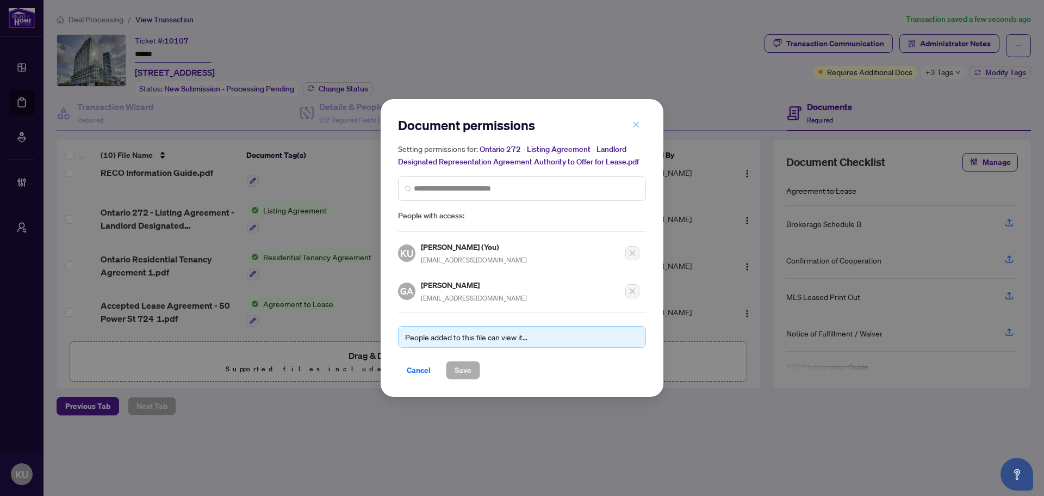
click at [636, 126] on icon "close" at bounding box center [637, 125] width 8 height 8
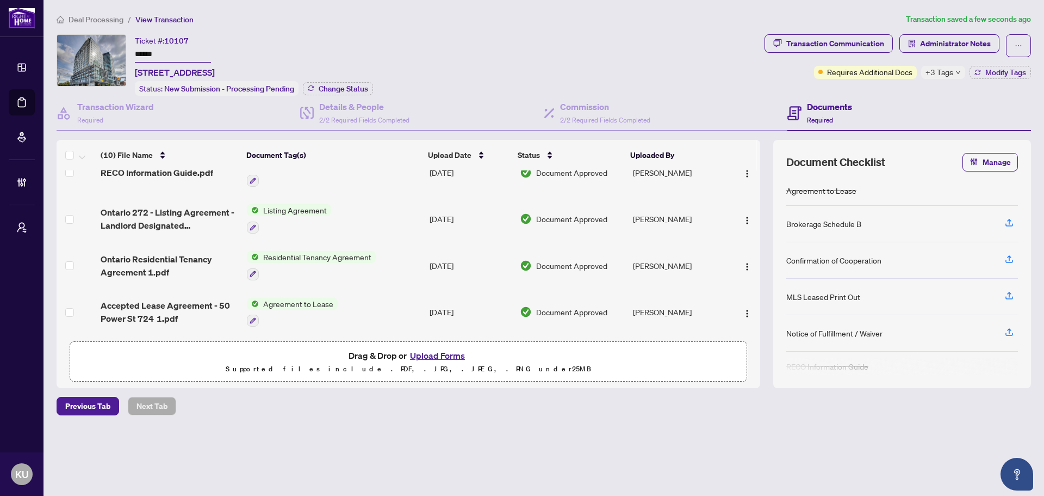
click at [120, 22] on span "Deal Processing" at bounding box center [96, 20] width 55 height 10
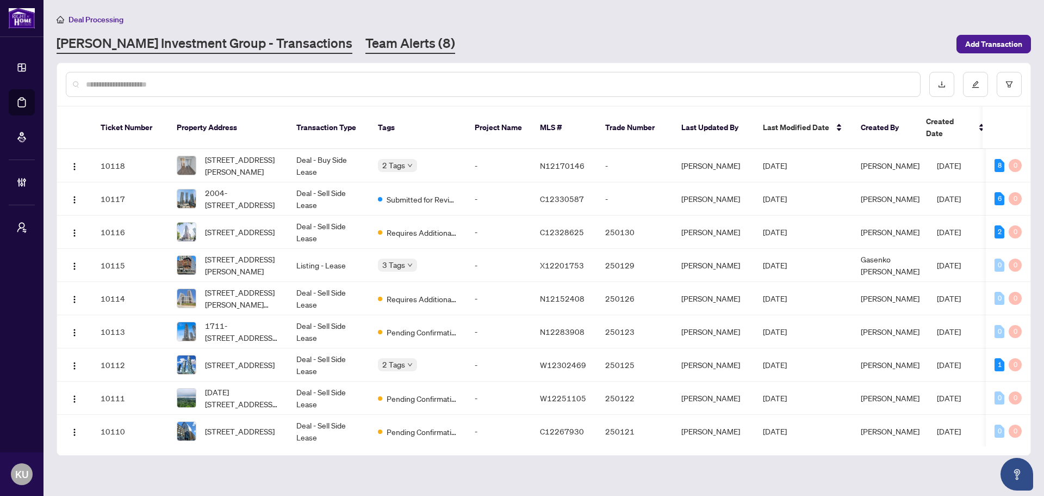
click at [366, 53] on link "Team Alerts (8)" at bounding box center [411, 44] width 90 height 20
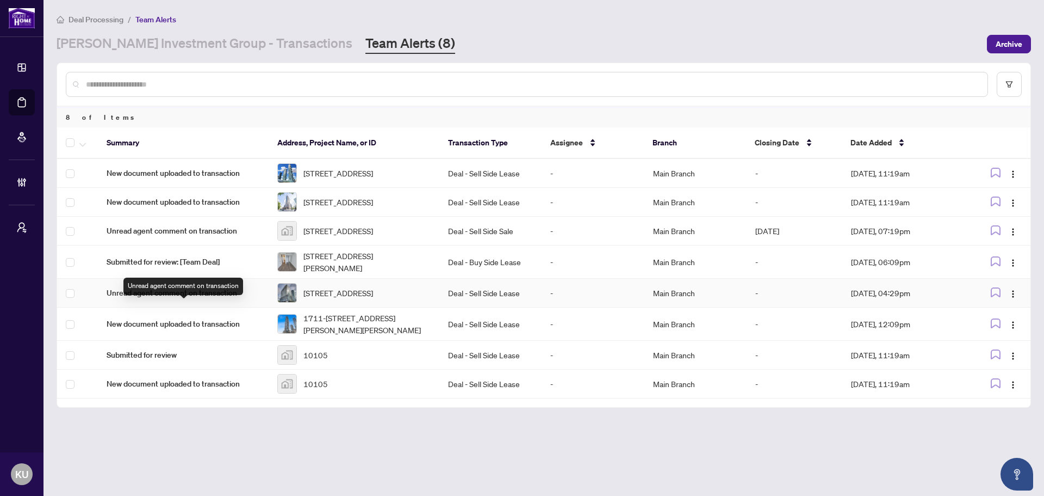
click at [216, 299] on span "Unread agent comment on transaction" at bounding box center [183, 293] width 153 height 12
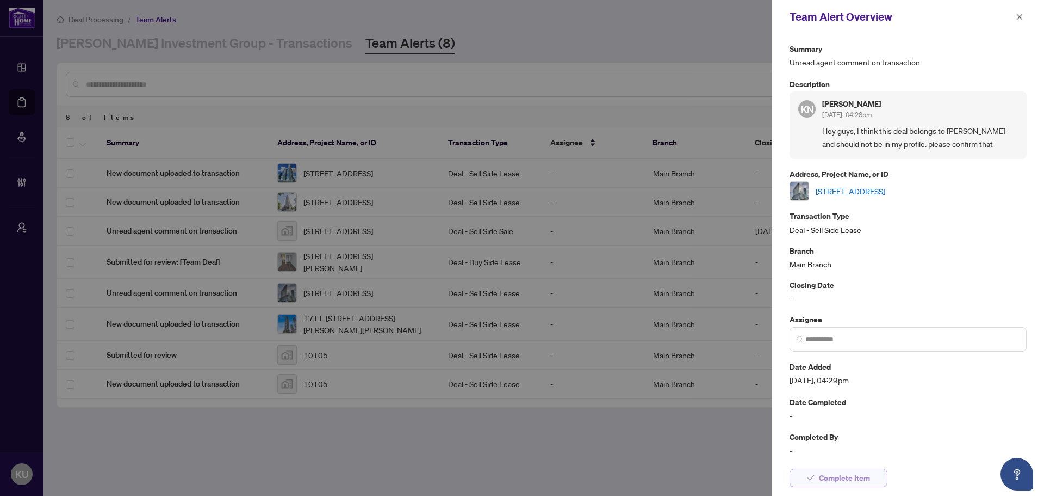
click at [845, 475] on span "Complete Item" at bounding box center [844, 477] width 51 height 17
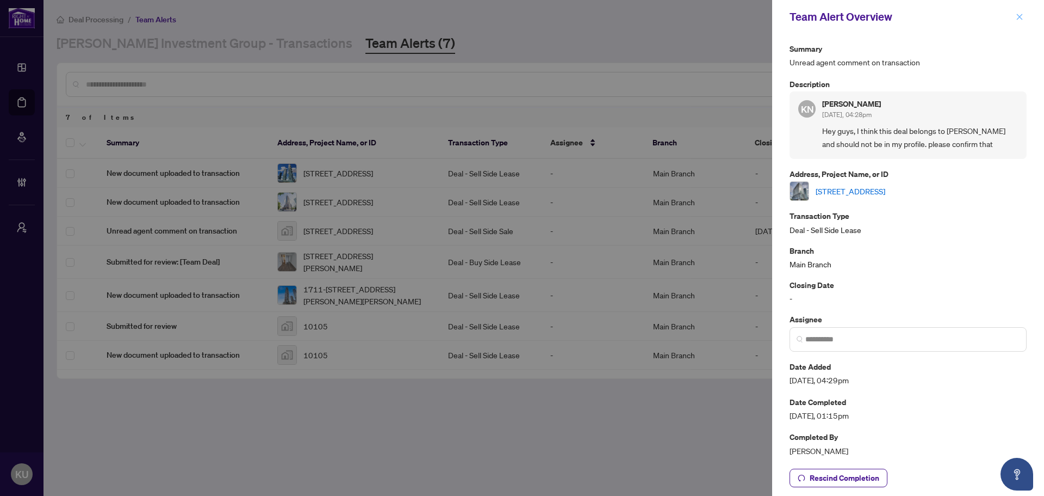
click at [1022, 15] on icon "close" at bounding box center [1020, 17] width 6 height 6
